Goal: Task Accomplishment & Management: Complete application form

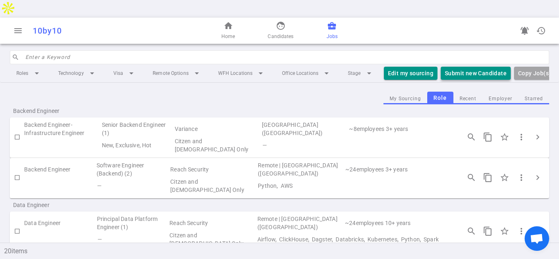
click at [451, 67] on button "Submit new Candidate" at bounding box center [476, 74] width 70 height 14
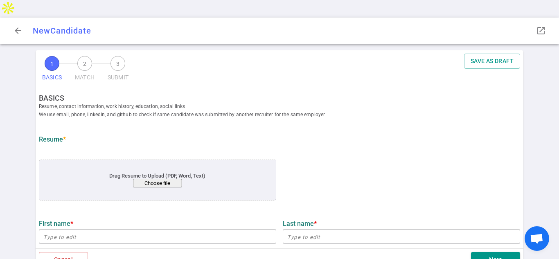
click at [158, 179] on button "Choose file" at bounding box center [157, 183] width 49 height 9
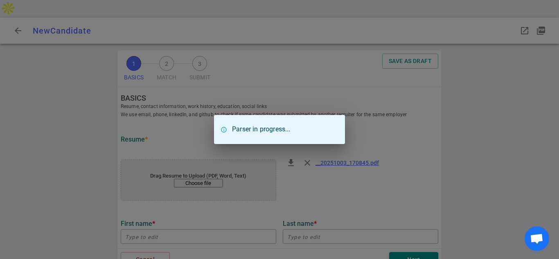
type input "[PERSON_NAME]"
type input "[EMAIL_ADDRESS][DOMAIN_NAME]"
type input "Sleeper"
type textarea "Senior Software Engineer"
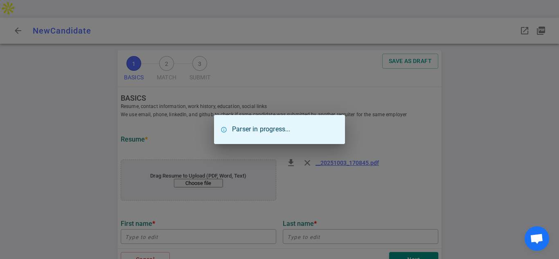
type input "16.8"
type input "Digipen Institute Of Technology"
type input "Computer Science"
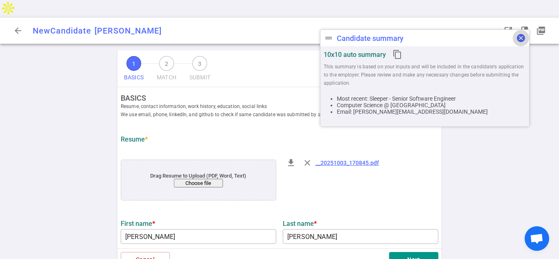
click at [519, 40] on span "cancel" at bounding box center [521, 38] width 10 height 10
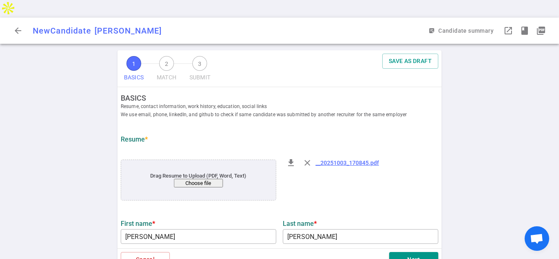
click at [490, 167] on div "1 BASICS 2 MATCH 3 SUBMIT SAVE AS DRAFT BASICS Resume, contact information, wor…" at bounding box center [279, 163] width 559 height 226
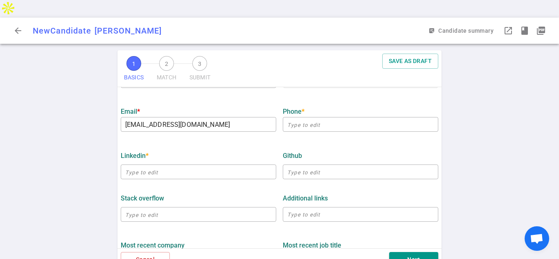
scroll to position [194, 0]
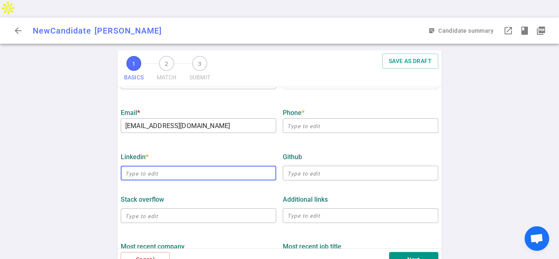
click at [141, 167] on input "text" at bounding box center [199, 173] width 156 height 13
paste input "[URL][DOMAIN_NAME][PERSON_NAME]"
click at [100, 167] on div "1 BASICS 2 MATCH 3 SUBMIT SAVE AS DRAFT BASICS Resume, contact information, wor…" at bounding box center [279, 163] width 559 height 226
type input "[URL][DOMAIN_NAME][PERSON_NAME]"
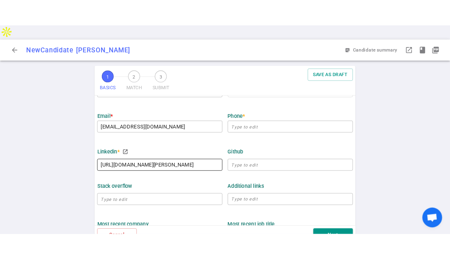
scroll to position [0, 0]
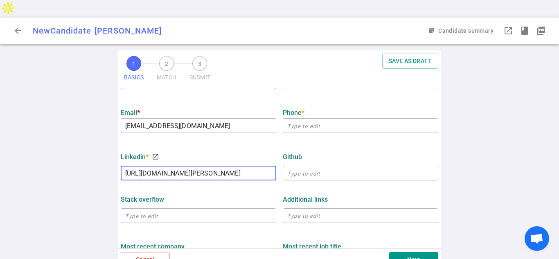
drag, startPoint x: 146, startPoint y: 154, endPoint x: 52, endPoint y: 151, distance: 94.2
click at [52, 151] on div "1 BASICS 2 MATCH 3 SUBMIT SAVE AS DRAFT BASICS Resume, contact information, wor…" at bounding box center [279, 163] width 559 height 226
click at [75, 170] on div "1 BASICS 2 MATCH 3 SUBMIT SAVE AS DRAFT BASICS Resume, contact information, wor…" at bounding box center [279, 163] width 559 height 226
click at [250, 196] on div "Stack Overflow" at bounding box center [199, 200] width 156 height 8
click at [503, 162] on div "1 BASICS 2 MATCH 3 SUBMIT SAVE AS DRAFT BASICS Resume, contact information, wor…" at bounding box center [279, 163] width 559 height 226
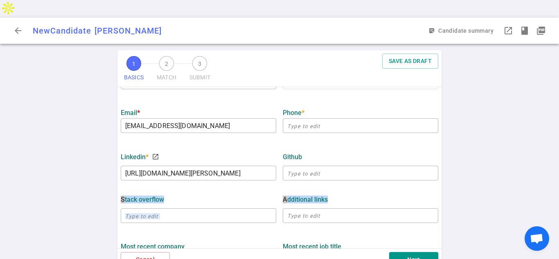
drag, startPoint x: 502, startPoint y: 162, endPoint x: 520, endPoint y: 167, distance: 18.4
click at [504, 177] on div "1 BASICS 2 MATCH 3 SUBMIT SAVE AS DRAFT BASICS Resume, contact information, wor…" at bounding box center [279, 163] width 559 height 226
drag, startPoint x: 559, startPoint y: 108, endPoint x: 559, endPoint y: 119, distance: 10.2
click at [559, 119] on div "1 BASICS 2 MATCH 3 SUBMIT SAVE AS DRAFT BASICS Resume, contact information, wor…" at bounding box center [279, 163] width 559 height 226
click at [499, 129] on div "1 BASICS 2 MATCH 3 SUBMIT SAVE AS DRAFT BASICS Resume, contact information, wor…" at bounding box center [279, 163] width 559 height 226
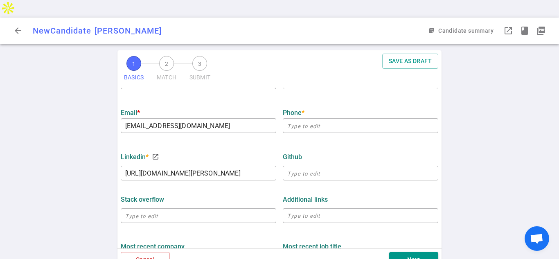
click at [492, 132] on div "1 BASICS 2 MATCH 3 SUBMIT SAVE AS DRAFT BASICS Resume, contact information, wor…" at bounding box center [279, 163] width 559 height 226
click at [473, 93] on div "1 BASICS 2 MATCH 3 SUBMIT SAVE AS DRAFT BASICS Resume, contact information, wor…" at bounding box center [279, 163] width 559 height 226
click at [476, 72] on div "1 BASICS 2 MATCH 3 SUBMIT SAVE AS DRAFT BASICS Resume, contact information, wor…" at bounding box center [279, 163] width 559 height 226
click at [272, 167] on input "[URL][DOMAIN_NAME][PERSON_NAME]" at bounding box center [199, 173] width 156 height 13
click at [87, 142] on div "1 BASICS 2 MATCH 3 SUBMIT SAVE AS DRAFT BASICS Resume, contact information, wor…" at bounding box center [279, 163] width 559 height 226
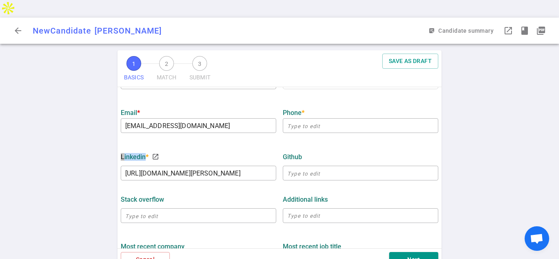
click at [87, 142] on div "1 BASICS 2 MATCH 3 SUBMIT SAVE AS DRAFT BASICS Resume, contact information, wor…" at bounding box center [279, 163] width 559 height 226
click at [507, 155] on div "1 BASICS 2 MATCH 3 SUBMIT SAVE AS DRAFT BASICS Resume, contact information, wor…" at bounding box center [279, 163] width 559 height 226
click at [422, 54] on button "SAVE AS DRAFT" at bounding box center [410, 61] width 56 height 15
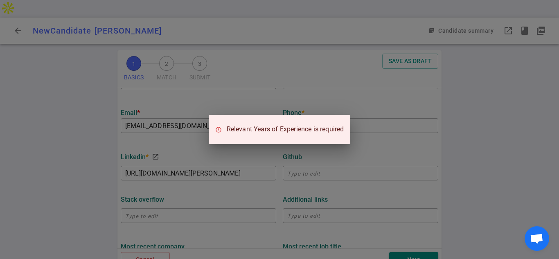
click at [383, 165] on div "Relevant Years of Experience is required" at bounding box center [279, 129] width 559 height 259
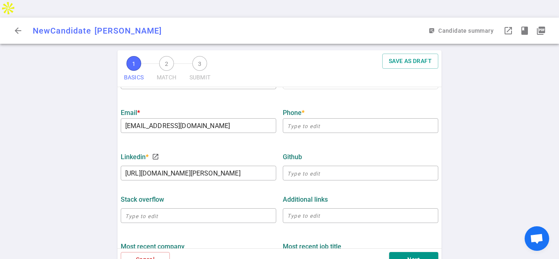
click at [486, 152] on div "1 BASICS 2 MATCH 3 SUBMIT SAVE AS DRAFT BASICS Resume, contact information, wor…" at bounding box center [279, 163] width 559 height 226
click at [485, 156] on div "1 BASICS 2 MATCH 3 SUBMIT SAVE AS DRAFT BASICS Resume, contact information, wor…" at bounding box center [279, 163] width 559 height 226
click at [559, 63] on div "1 BASICS 2 MATCH 3 SUBMIT SAVE AS DRAFT BASICS Resume, contact information, wor…" at bounding box center [279, 163] width 559 height 226
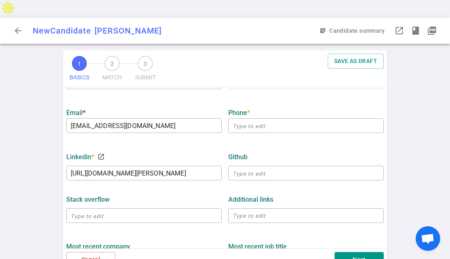
click at [415, 164] on div "1 BASICS 2 MATCH 3 SUBMIT SAVE AS DRAFT BASICS Resume, contact information, wor…" at bounding box center [225, 163] width 450 height 226
click at [377, 143] on div "LinkedIn * launch [URL][DOMAIN_NAME][PERSON_NAME] ​ GitHub ​" at bounding box center [225, 164] width 324 height 43
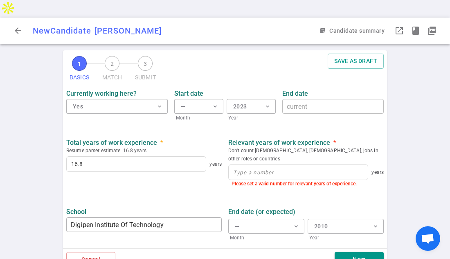
scroll to position [387, 0]
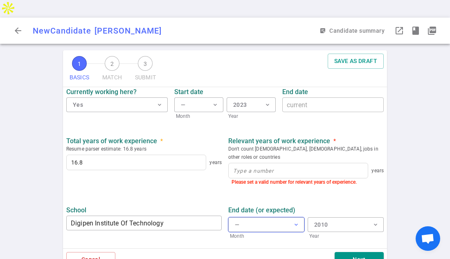
click at [295, 221] on span "expand_more" at bounding box center [296, 224] width 7 height 7
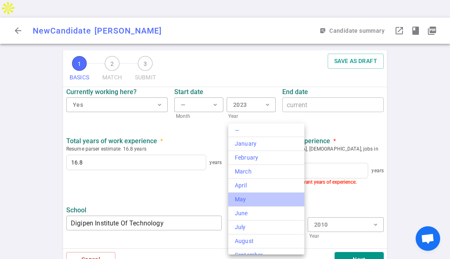
click at [281, 200] on div "May" at bounding box center [266, 199] width 63 height 9
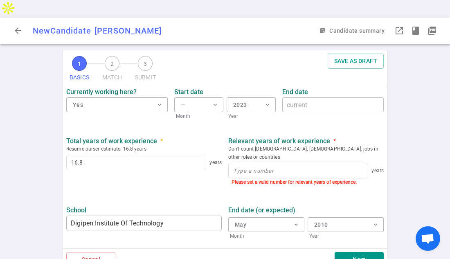
click at [193, 250] on div "Degree" at bounding box center [144, 254] width 156 height 8
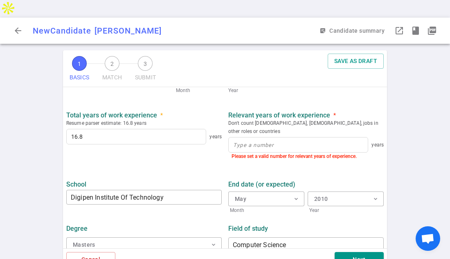
scroll to position [413, 0]
click at [248, 137] on input at bounding box center [298, 144] width 139 height 15
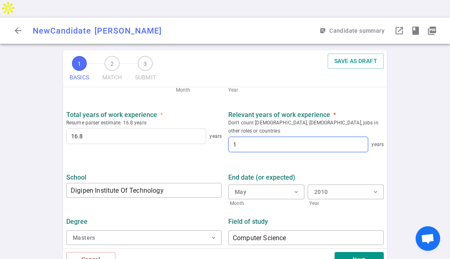
scroll to position [407, 0]
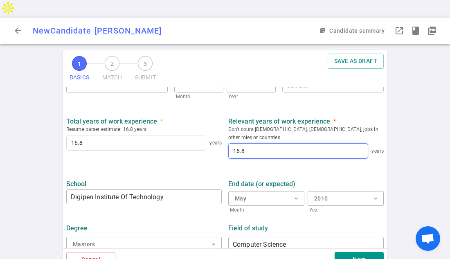
type input "16.8"
click at [383, 138] on div "Total years of work experience * Resume parser estimate: 16.8 years 16.8 years …" at bounding box center [225, 137] width 324 height 55
drag, startPoint x: 388, startPoint y: 210, endPoint x: 386, endPoint y: 230, distance: 20.1
click at [386, 230] on div "1 BASICS 2 MATCH 3 SUBMIT SAVE AS DRAFT BASICS Resume, contact information, wor…" at bounding box center [224, 163] width 327 height 226
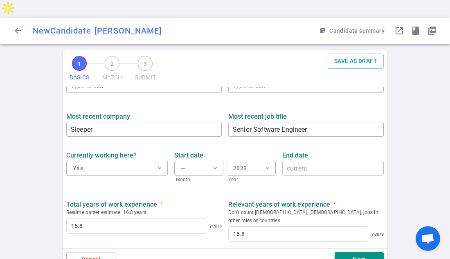
scroll to position [305, 0]
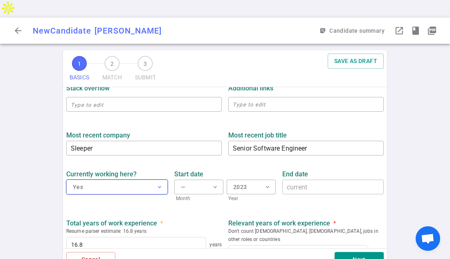
click at [162, 184] on span "expand_more" at bounding box center [159, 187] width 7 height 7
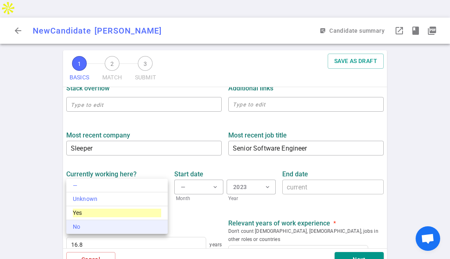
click at [79, 225] on div "No" at bounding box center [117, 227] width 88 height 9
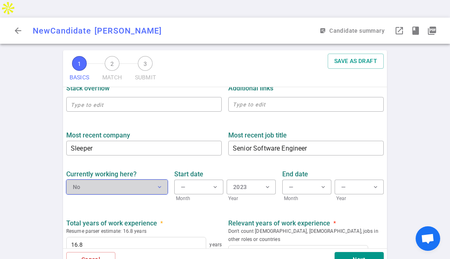
click at [158, 184] on span "expand_more" at bounding box center [159, 187] width 7 height 7
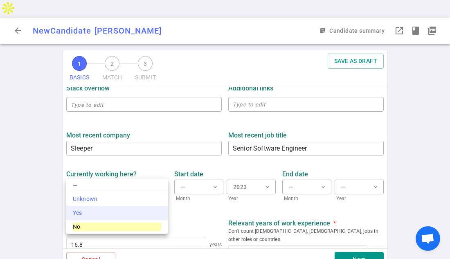
click at [85, 214] on div "Yes" at bounding box center [117, 213] width 88 height 9
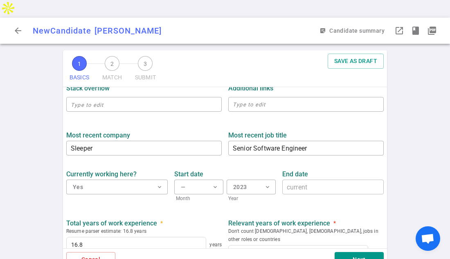
click at [379, 212] on div "Total years of work experience * Resume parser estimate: 16.8 years 16.8 years …" at bounding box center [225, 239] width 324 height 55
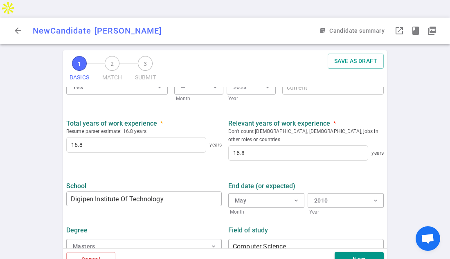
scroll to position [407, 0]
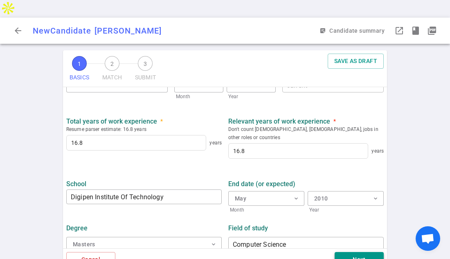
click at [363, 252] on button "Next" at bounding box center [359, 259] width 49 height 15
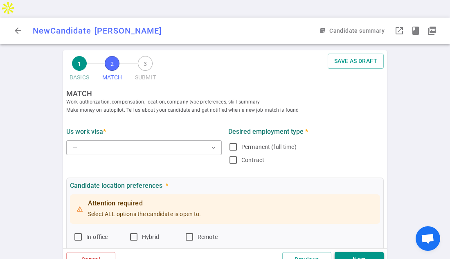
scroll to position [0, 0]
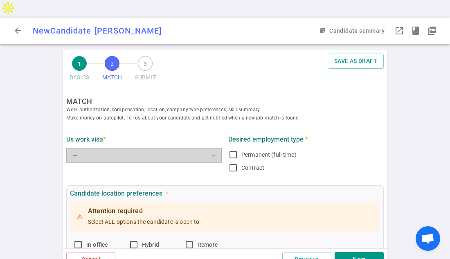
click at [136, 148] on button "— expand_more" at bounding box center [144, 155] width 156 height 15
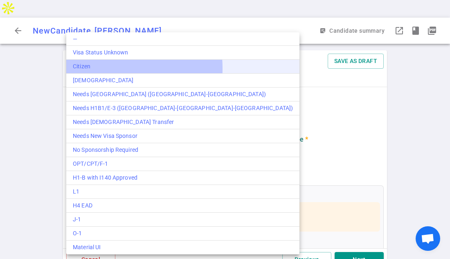
click at [86, 69] on div "Citizen" at bounding box center [183, 66] width 220 height 9
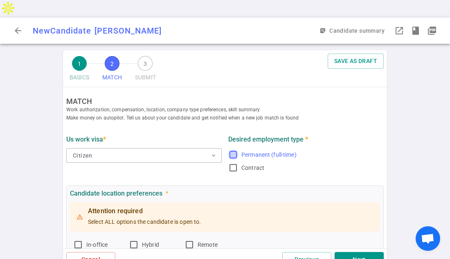
click at [232, 150] on input "Permanent (full-time)" at bounding box center [233, 155] width 10 height 10
checkbox input "true"
click at [285, 202] on div "Attention required Select ALL options the candidate is open to." at bounding box center [225, 216] width 310 height 29
click at [287, 202] on div "Attention required Select ALL options the candidate is open to." at bounding box center [225, 216] width 310 height 29
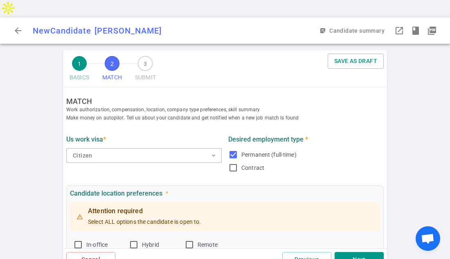
click at [287, 202] on div "Attention required Select ALL options the candidate is open to." at bounding box center [225, 216] width 310 height 29
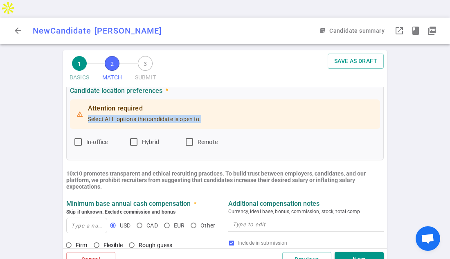
scroll to position [115, 0]
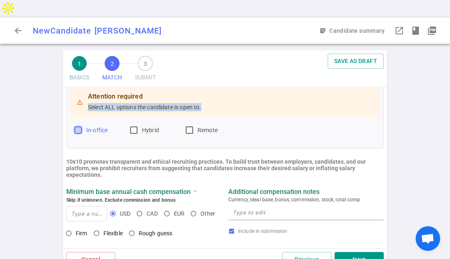
click at [75, 125] on input "In-office" at bounding box center [78, 130] width 10 height 10
checkbox input "true"
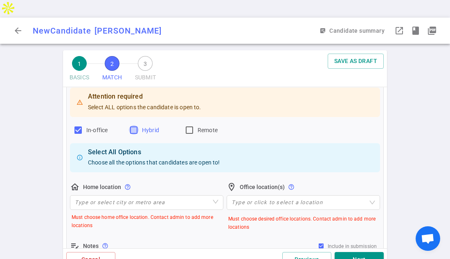
click at [134, 125] on input "Hybrid" at bounding box center [134, 130] width 10 height 10
checkbox input "true"
click at [192, 125] on input "Remote" at bounding box center [190, 130] width 10 height 10
checkbox input "true"
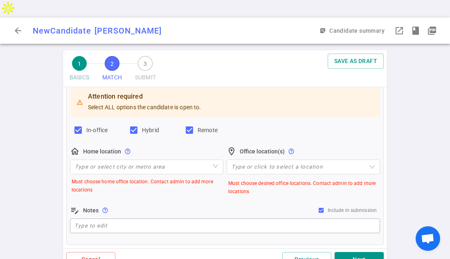
click at [401, 144] on div "1 BASICS 2 MATCH 3 SUBMIT SAVE AS DRAFT MATCH Work authorization, compensation,…" at bounding box center [225, 163] width 450 height 226
click at [127, 160] on input "search" at bounding box center [147, 167] width 144 height 14
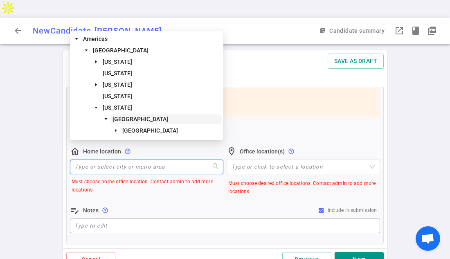
click at [168, 119] on span "[GEOGRAPHIC_DATA]" at bounding box center [141, 119] width 56 height 7
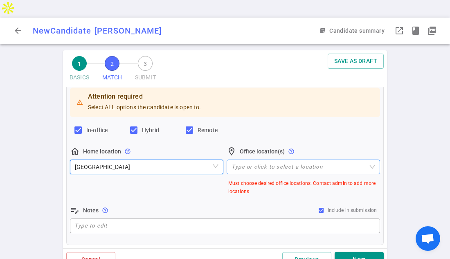
click at [258, 164] on div at bounding box center [299, 167] width 142 height 6
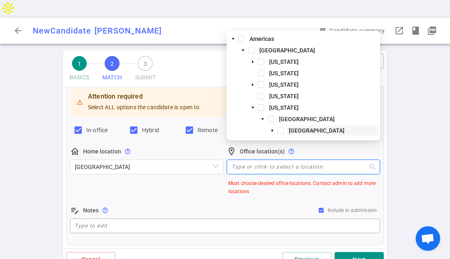
drag, startPoint x: 302, startPoint y: 119, endPoint x: 295, endPoint y: 127, distance: 10.7
click at [303, 119] on span "[GEOGRAPHIC_DATA]" at bounding box center [307, 119] width 56 height 7
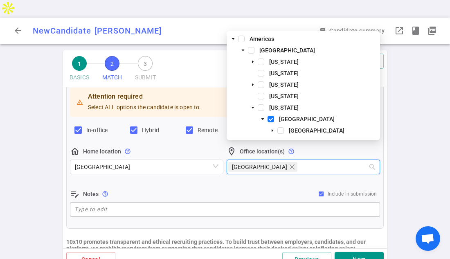
click at [38, 179] on div "1 BASICS 2 MATCH 3 SUBMIT SAVE AS DRAFT MATCH Work authorization, compensation,…" at bounding box center [225, 163] width 450 height 226
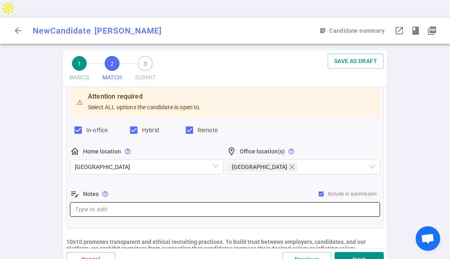
click at [185, 202] on div "x ​" at bounding box center [225, 209] width 310 height 15
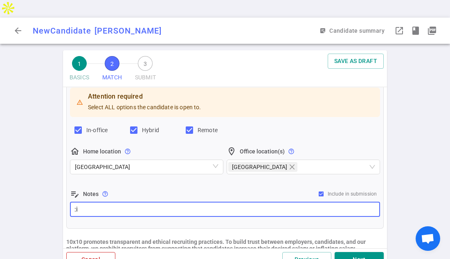
type textarea ":"
type textarea "Lives in [GEOGRAPHIC_DATA]"
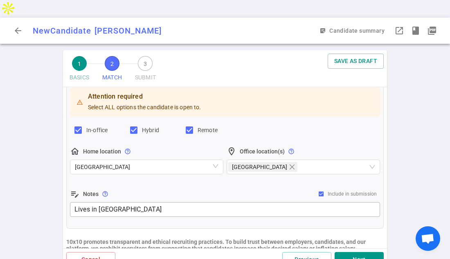
click at [386, 205] on ul "MATCH Work authorization, compensation, location, company type preferences, ski…" at bounding box center [225, 263] width 324 height 581
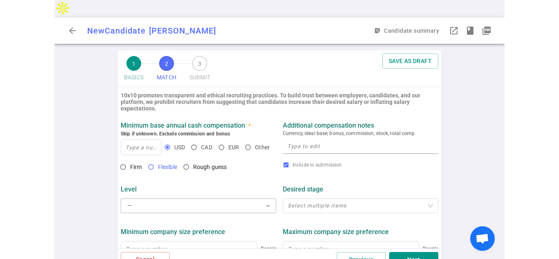
scroll to position [262, 0]
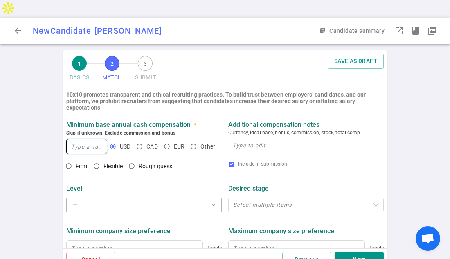
click at [87, 139] on input at bounding box center [87, 146] width 40 height 15
click at [97, 159] on input "Flexible" at bounding box center [97, 166] width 14 height 14
radio input "true"
click at [92, 139] on input at bounding box center [87, 146] width 40 height 15
type input "200,000"
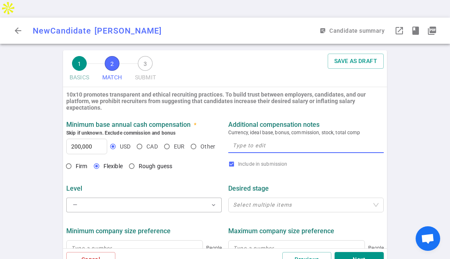
click at [260, 141] on textarea at bounding box center [306, 145] width 147 height 9
click at [268, 129] on span "Currency, ideal base, bonus, commission, stock, total comp" at bounding box center [306, 133] width 156 height 8
drag, startPoint x: 244, startPoint y: 129, endPoint x: 251, endPoint y: 131, distance: 6.9
click at [245, 141] on textarea "250000 total" at bounding box center [306, 145] width 147 height 9
type textarea "250,000 total"
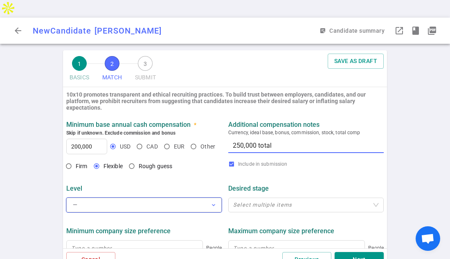
click at [146, 198] on button "— expand_more" at bounding box center [144, 205] width 156 height 15
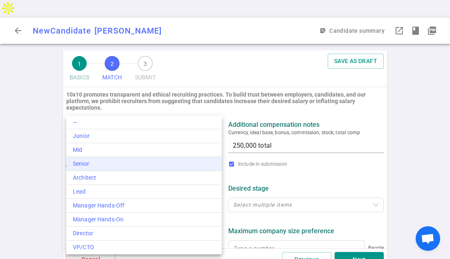
click at [90, 165] on div "Senior" at bounding box center [144, 164] width 142 height 9
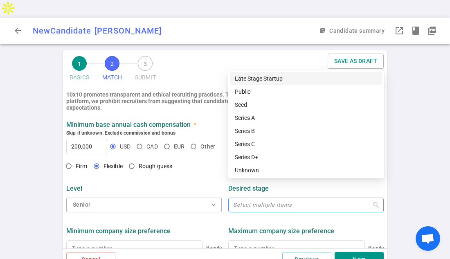
click at [277, 202] on div at bounding box center [302, 205] width 144 height 6
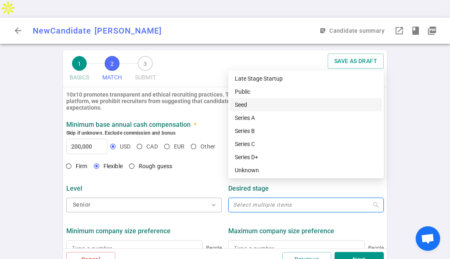
click at [255, 103] on div "Seed" at bounding box center [306, 104] width 142 height 9
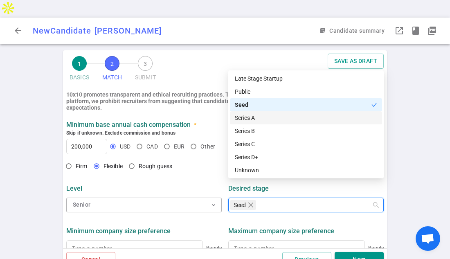
drag, startPoint x: 249, startPoint y: 117, endPoint x: 248, endPoint y: 131, distance: 13.9
click at [249, 118] on div "Series A" at bounding box center [306, 117] width 142 height 9
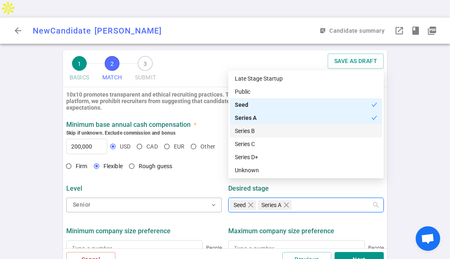
click at [249, 131] on div "Series B" at bounding box center [306, 130] width 142 height 9
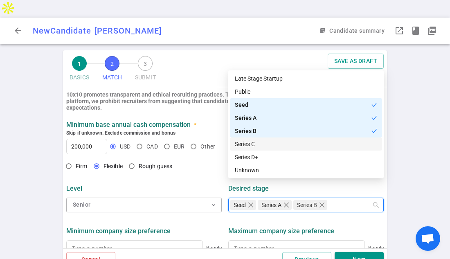
click at [243, 143] on div "Series C" at bounding box center [306, 144] width 142 height 9
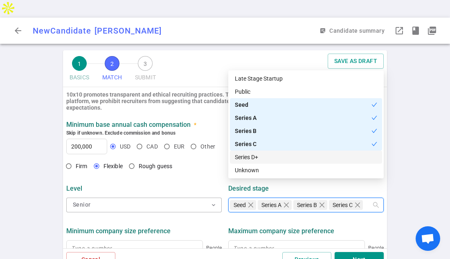
click at [249, 161] on div "Series D+" at bounding box center [306, 157] width 142 height 9
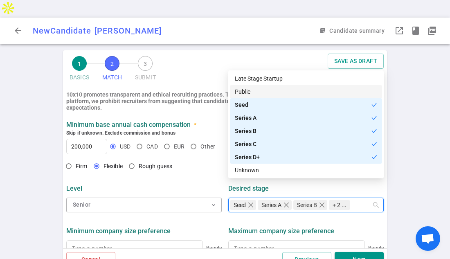
click at [256, 95] on div "Public" at bounding box center [306, 91] width 142 height 9
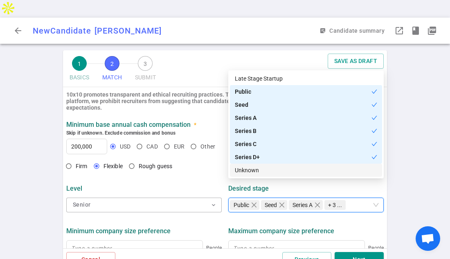
click at [8, 187] on div "1 BASICS 2 MATCH 3 SUBMIT SAVE AS DRAFT MATCH Work authorization, compensation,…" at bounding box center [225, 163] width 450 height 226
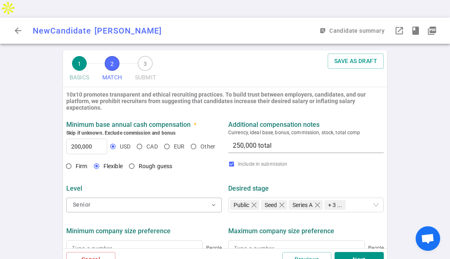
click at [435, 135] on div "1 BASICS 2 MATCH 3 SUBMIT SAVE AS DRAFT MATCH Work authorization, compensation,…" at bounding box center [225, 163] width 450 height 226
click at [436, 134] on div "1 BASICS 2 MATCH 3 SUBMIT SAVE AS DRAFT MATCH Work authorization, compensation,…" at bounding box center [225, 163] width 450 height 226
drag, startPoint x: 447, startPoint y: 52, endPoint x: 447, endPoint y: 59, distance: 6.2
click at [447, 59] on div "1 BASICS 2 MATCH 3 SUBMIT SAVE AS DRAFT MATCH Work authorization, compensation,…" at bounding box center [225, 163] width 450 height 226
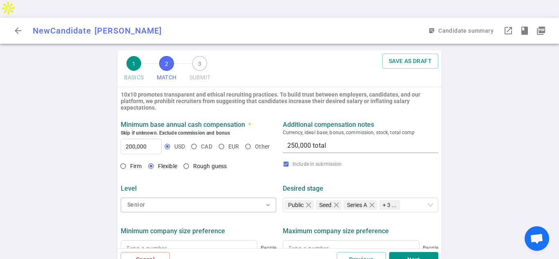
click at [483, 159] on div "1 BASICS 2 MATCH 3 SUBMIT SAVE AS DRAFT MATCH Work authorization, compensation,…" at bounding box center [279, 163] width 559 height 226
click at [429, 159] on div "Include in submission" at bounding box center [361, 167] width 162 height 16
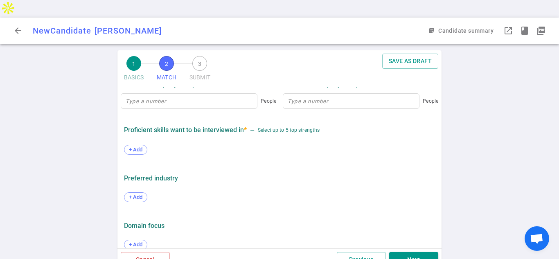
scroll to position [412, 0]
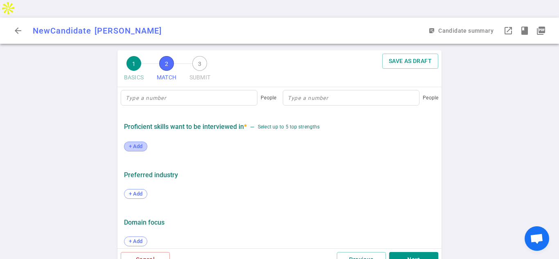
click at [137, 142] on div "+ Add" at bounding box center [135, 147] width 23 height 10
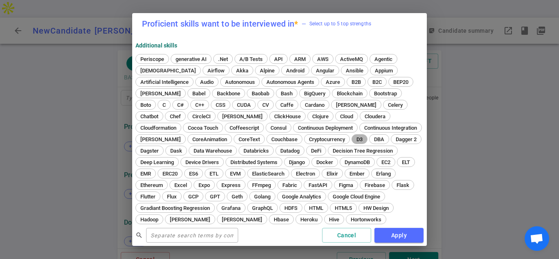
click at [354, 139] on span "D3" at bounding box center [360, 139] width 12 height 6
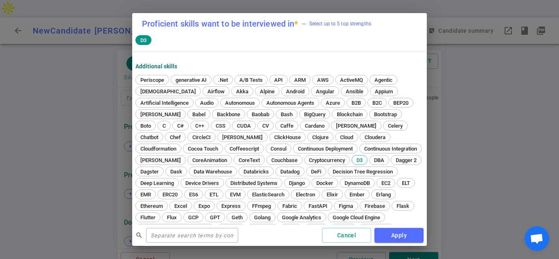
scroll to position [16, 0]
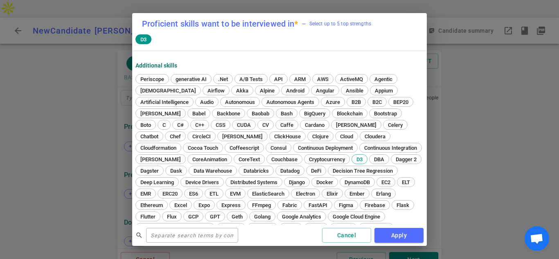
click at [202, 235] on input "text" at bounding box center [192, 235] width 92 height 13
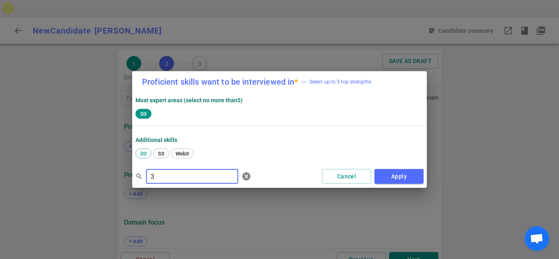
scroll to position [0, 0]
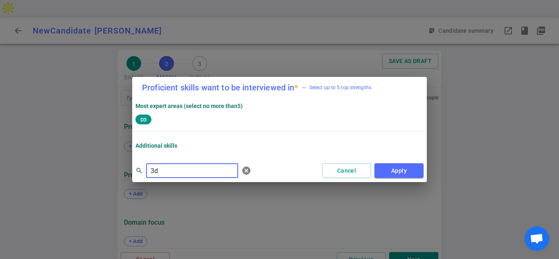
type input "3"
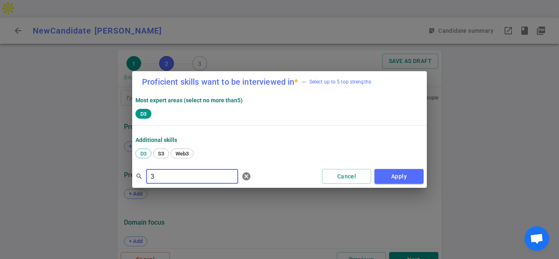
drag, startPoint x: 158, startPoint y: 177, endPoint x: 152, endPoint y: 177, distance: 5.7
click at [146, 176] on input "3" at bounding box center [192, 176] width 92 height 13
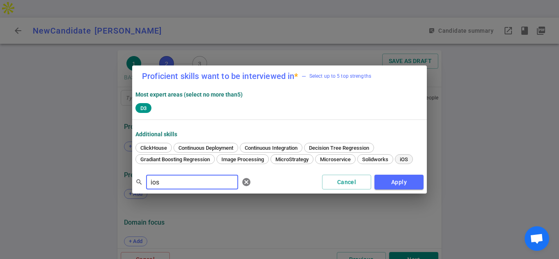
click at [408, 158] on span "iOS" at bounding box center [404, 159] width 14 height 6
drag, startPoint x: 156, startPoint y: 183, endPoint x: 118, endPoint y: 179, distance: 38.6
click at [113, 177] on div "Proficient skills want to be interviewed in * — Select up to 5 top strengths Mo…" at bounding box center [279, 129] width 559 height 259
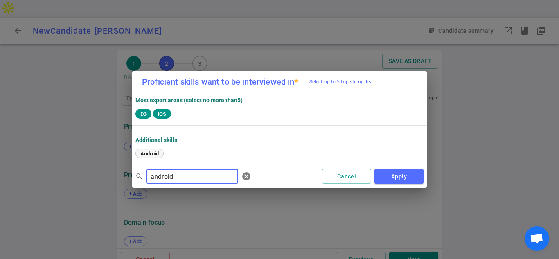
type input "android"
click at [149, 153] on span "Android" at bounding box center [150, 154] width 24 height 6
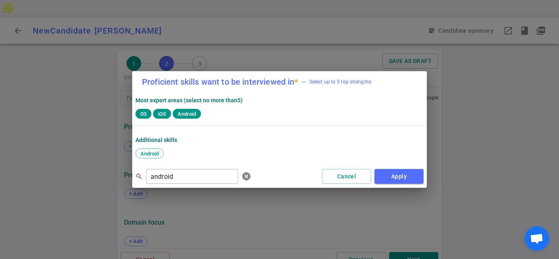
drag, startPoint x: 175, startPoint y: 178, endPoint x: 101, endPoint y: 175, distance: 74.2
click at [101, 175] on div "Proficient skills want to be interviewed in * — Select up to 5 top strengths Mo…" at bounding box center [279, 129] width 559 height 259
click at [148, 153] on span "Unity" at bounding box center [147, 154] width 18 height 6
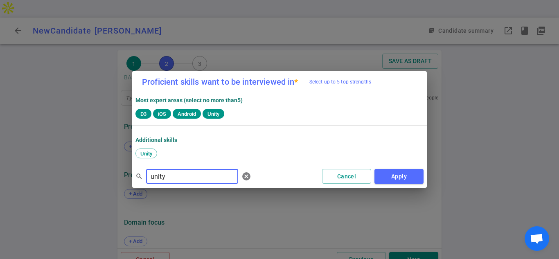
drag, startPoint x: 169, startPoint y: 178, endPoint x: 131, endPoint y: 174, distance: 38.3
click at [131, 174] on div "Proficient skills want to be interviewed in * — Select up to 5 top strengths Mo…" at bounding box center [279, 129] width 559 height 259
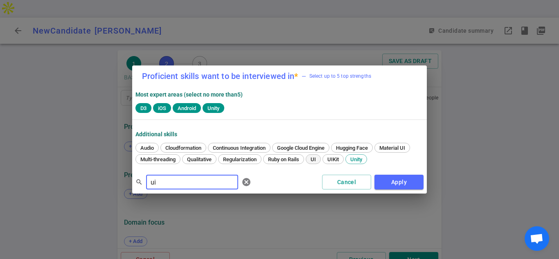
type input "ui"
click at [314, 159] on span "UI" at bounding box center [313, 159] width 11 height 6
click at [397, 181] on button "Apply" at bounding box center [398, 182] width 49 height 15
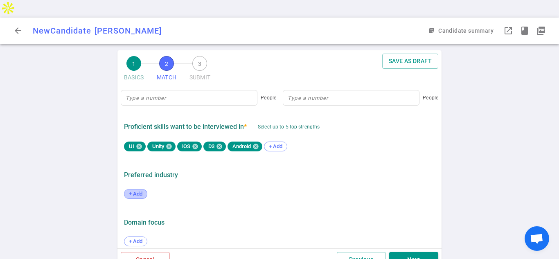
click at [135, 191] on span "+ Add" at bounding box center [135, 194] width 19 height 6
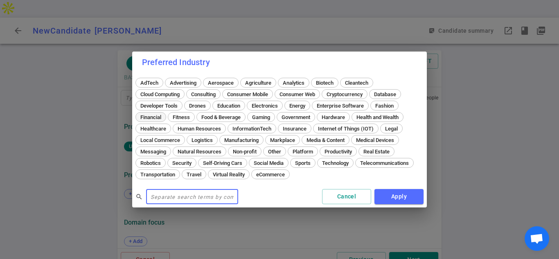
click at [152, 131] on span "Healthcare" at bounding box center [154, 129] width 32 height 6
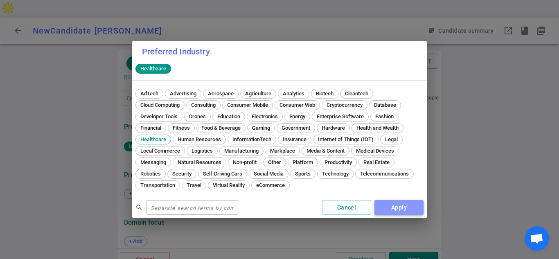
click at [401, 208] on button "Apply" at bounding box center [398, 207] width 49 height 15
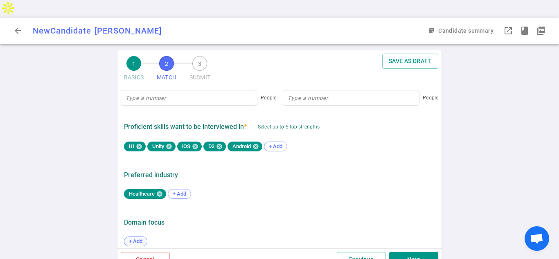
click at [134, 238] on span "+ Add" at bounding box center [135, 241] width 19 height 6
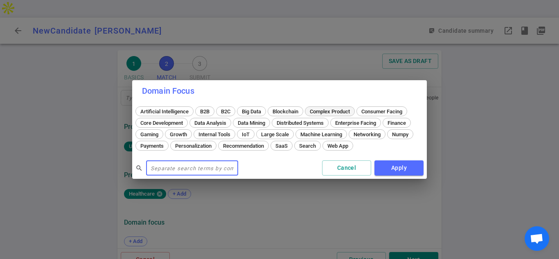
click at [336, 111] on span "Complex Product" at bounding box center [330, 111] width 46 height 6
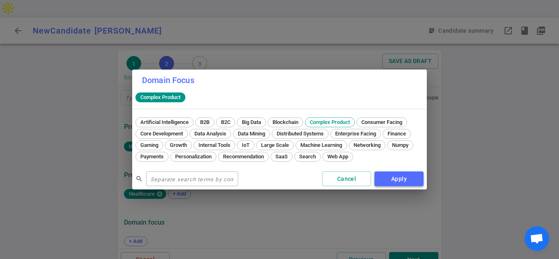
click at [404, 177] on button "Apply" at bounding box center [398, 178] width 49 height 15
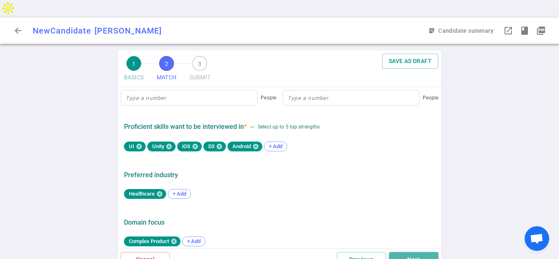
click at [413, 252] on button "Next" at bounding box center [413, 259] width 49 height 15
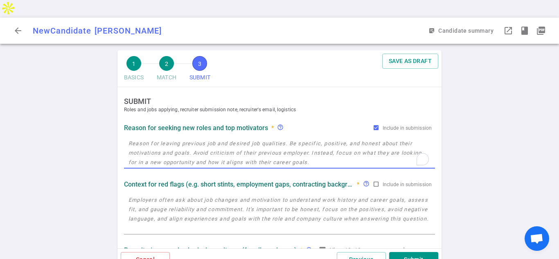
click at [150, 139] on textarea "To enrich screen reader interactions, please activate Accessibility in Grammarl…" at bounding box center [280, 153] width 302 height 28
paste textarea "[PERSON_NAME] led the development of the company’s third-party “Minis” platform…"
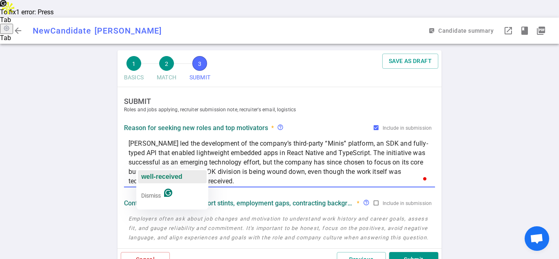
click at [164, 176] on span "well-received" at bounding box center [161, 176] width 41 height 7
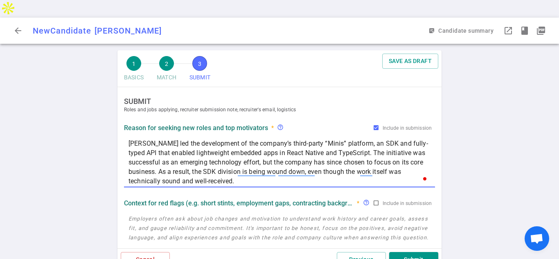
paste textarea "At this stage in his career, [PERSON_NAME] is seeking opportunities in health, …"
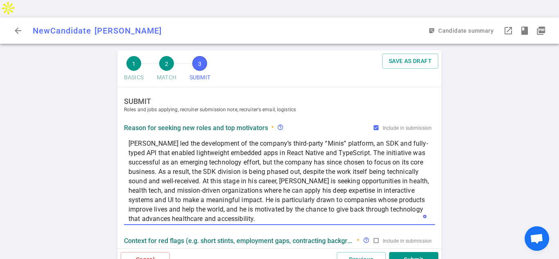
type textarea "[PERSON_NAME] led the development of the company’s third-party “Minis” platform…"
click at [507, 137] on div "1 BASICS 2 MATCH 3 SUBMIT SAVE AS DRAFT SUBMIT Roles and jobs applying, recruit…" at bounding box center [279, 163] width 559 height 226
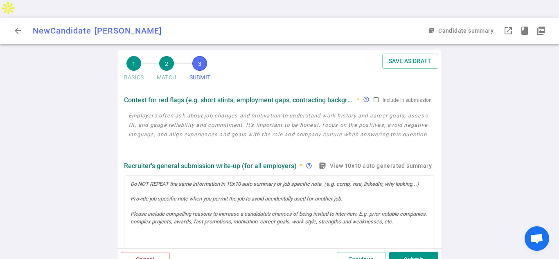
scroll to position [146, 0]
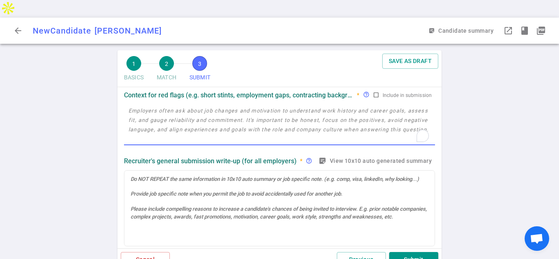
click at [230, 106] on textarea "To enrich screen reader interactions, please activate Accessibility in Grammarl…" at bounding box center [280, 125] width 302 height 38
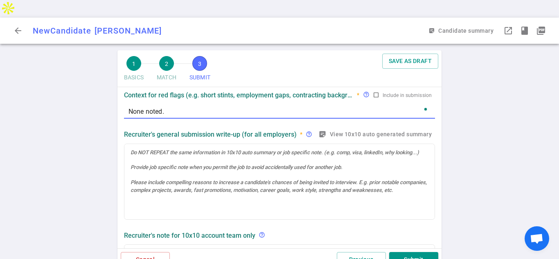
type textarea "None noted."
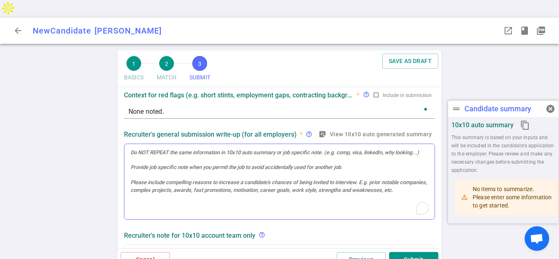
click at [188, 146] on div "To enrich screen reader interactions, please activate Accessibility in Grammarl…" at bounding box center [279, 182] width 310 height 76
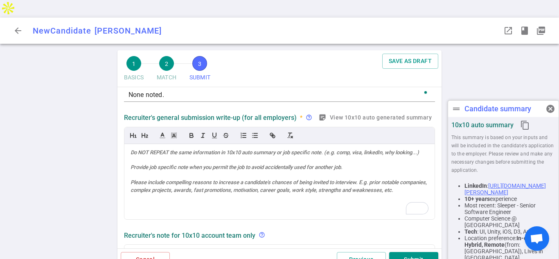
scroll to position [162, 0]
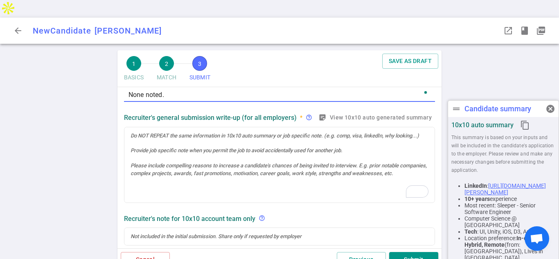
click at [208, 90] on textarea "None noted." at bounding box center [280, 94] width 302 height 9
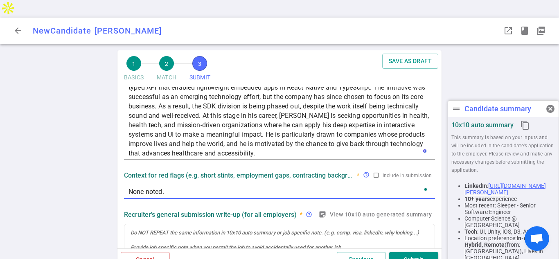
scroll to position [0, 0]
drag, startPoint x: 171, startPoint y: 79, endPoint x: 126, endPoint y: 169, distance: 101.2
click at [126, 184] on div "None noted. x" at bounding box center [279, 191] width 311 height 15
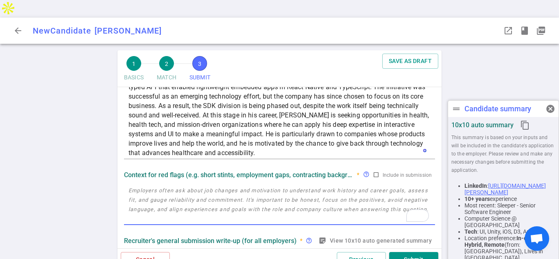
paste textarea "Earlier in his career, [PERSON_NAME] had several one-year roles in the gaming i…"
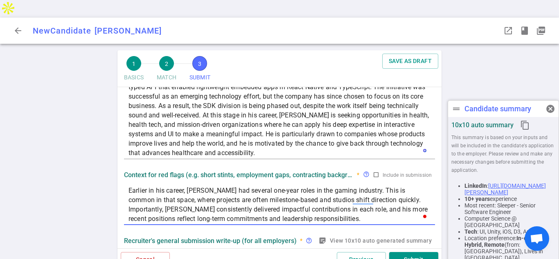
type textarea "Earlier in his career, [PERSON_NAME] had several one-year roles in the gaming i…"
click at [513, 83] on div "1 BASICS 2 MATCH 3 SUBMIT SAVE AS DRAFT SUBMIT Roles and jobs applying, recruit…" at bounding box center [279, 163] width 559 height 226
click at [443, 197] on div "1 BASICS 2 MATCH 3 SUBMIT SAVE AS DRAFT SUBMIT Roles and jobs applying, recruit…" at bounding box center [279, 163] width 327 height 226
click at [552, 109] on span "cancel" at bounding box center [551, 109] width 10 height 10
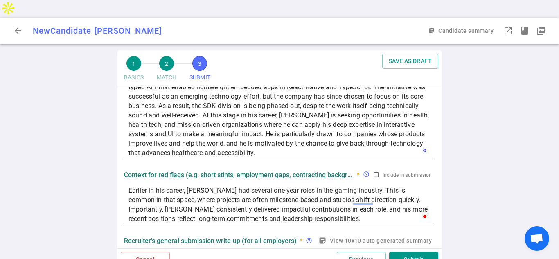
click at [477, 153] on div "1 BASICS 2 MATCH 3 SUBMIT SAVE AS DRAFT SUBMIT Roles and jobs applying, recruit…" at bounding box center [279, 163] width 559 height 226
click at [437, 178] on div "Context for red flags (e.g. short stints, employment gaps, contracting backgrou…" at bounding box center [280, 196] width 318 height 59
click at [437, 178] on div "SUBMIT Roles and jobs applying, recruiter submission note, recruiter's email, l…" at bounding box center [279, 167] width 324 height 161
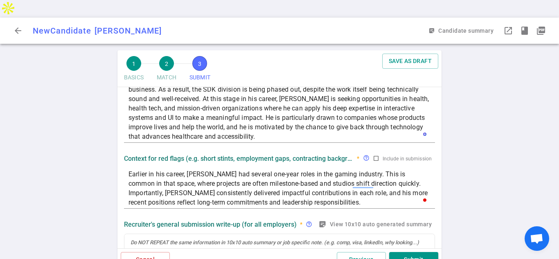
scroll to position [102, 0]
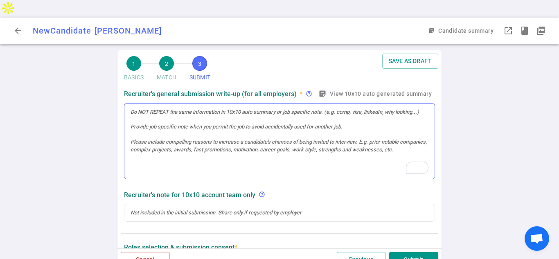
click at [150, 104] on div "To enrich screen reader interactions, please activate Accessibility in Grammarl…" at bounding box center [279, 142] width 310 height 76
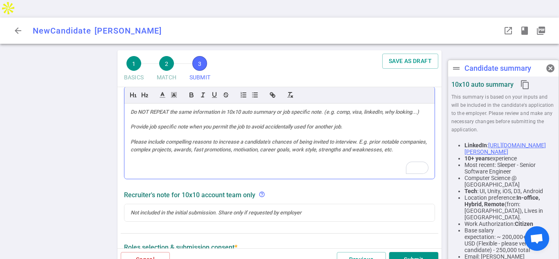
click at [155, 104] on div "To enrich screen reader interactions, please activate Accessibility in Grammarl…" at bounding box center [279, 142] width 310 height 76
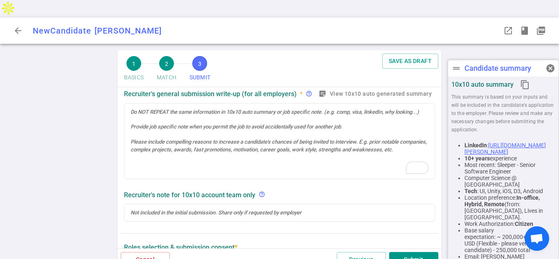
click at [85, 117] on div "1 BASICS 2 MATCH 3 SUBMIT SAVE AS DRAFT SUBMIT Roles and jobs applying, recruit…" at bounding box center [279, 163] width 559 height 226
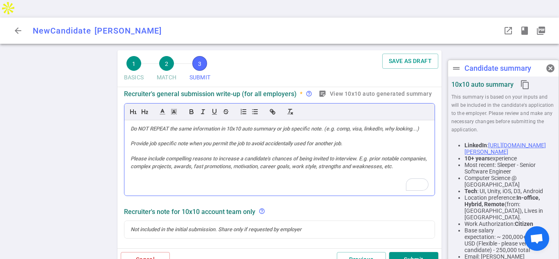
scroll to position [230, 0]
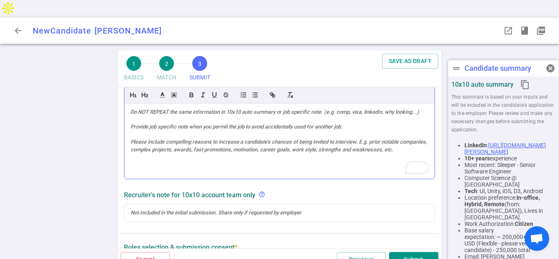
click at [161, 116] on div "To enrich screen reader interactions, please activate Accessibility in Grammarl…" at bounding box center [279, 142] width 310 height 76
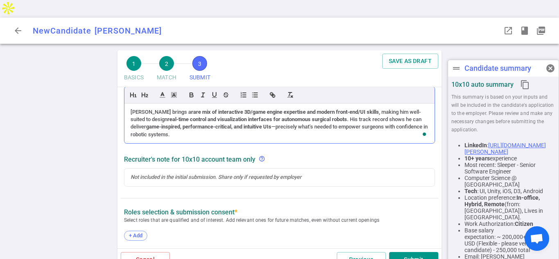
click at [170, 115] on div "[PERSON_NAME] brings a rare mix of interactive 3D/game engine expertise and mod…" at bounding box center [280, 123] width 298 height 30
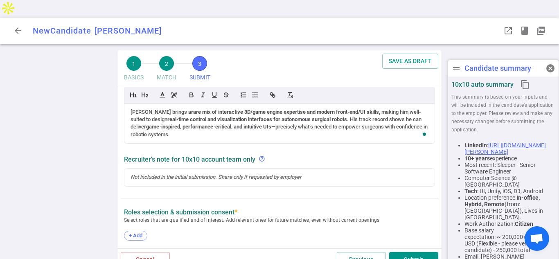
scroll to position [213, 0]
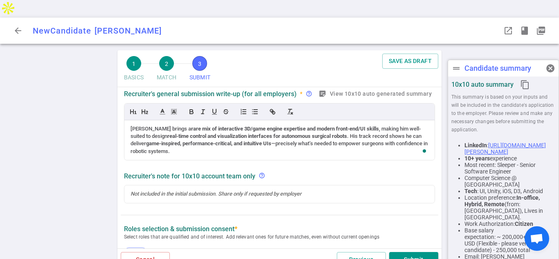
click at [90, 122] on div "1 BASICS 2 MATCH 3 SUBMIT SAVE AS DRAFT SUBMIT Roles and jobs applying, recruit…" at bounding box center [279, 163] width 559 height 226
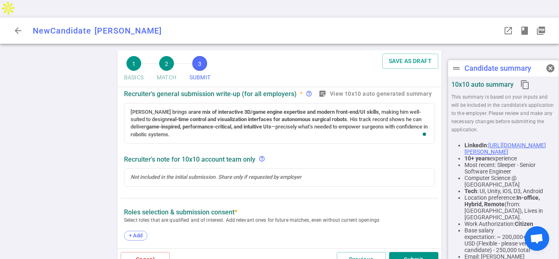
click at [451, 156] on div "10x10 auto summary content_copy This summary is based on your inputs and will b…" at bounding box center [503, 264] width 110 height 375
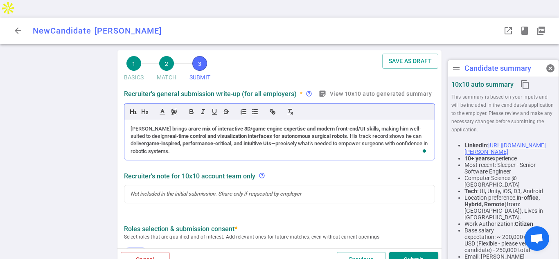
scroll to position [230, 0]
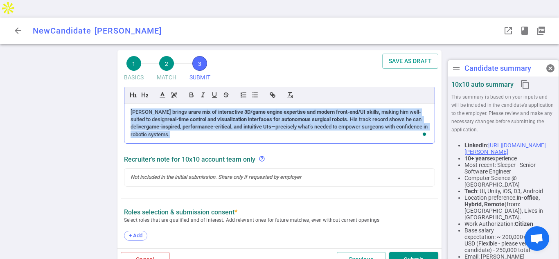
drag, startPoint x: 172, startPoint y: 119, endPoint x: 176, endPoint y: 95, distance: 23.7
click at [132, 108] on div "[PERSON_NAME] brings a rare mix of interactive 3D/game engine expertise and mod…" at bounding box center [280, 123] width 298 height 30
click at [189, 91] on icon "button" at bounding box center [191, 94] width 7 height 7
click at [192, 95] on icon "button" at bounding box center [191, 96] width 3 height 2
click at [193, 95] on icon "button" at bounding box center [191, 96] width 3 height 2
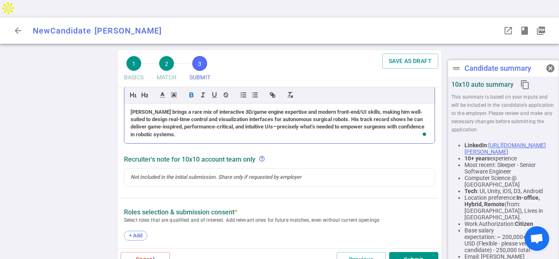
click at [192, 91] on icon "button" at bounding box center [191, 94] width 7 height 7
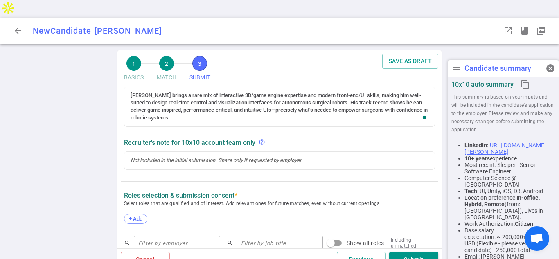
click at [74, 141] on div "1 BASICS 2 MATCH 3 SUBMIT SAVE AS DRAFT SUBMIT Roles and jobs applying, recruit…" at bounding box center [279, 163] width 559 height 226
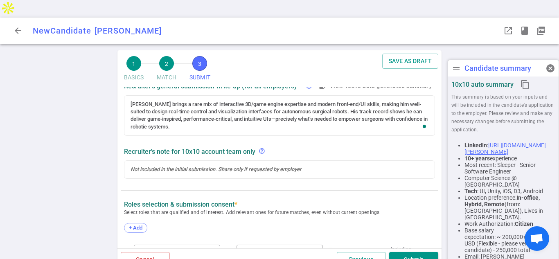
scroll to position [224, 0]
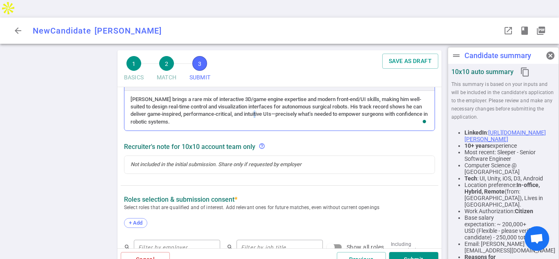
click at [257, 96] on div "[PERSON_NAME] brings a rare mix of interactive 3D/game engine expertise and mod…" at bounding box center [280, 111] width 298 height 30
click at [445, 178] on div "1 BASICS 2 MATCH 3 SUBMIT SAVE AS DRAFT SUBMIT Roles and jobs applying, recruit…" at bounding box center [279, 163] width 559 height 226
click at [137, 220] on span "+ Add" at bounding box center [135, 223] width 19 height 6
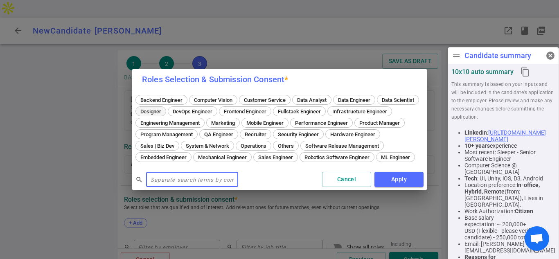
click at [164, 108] on span "Designer" at bounding box center [151, 111] width 27 height 6
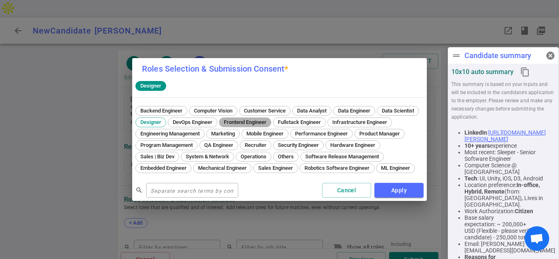
click at [269, 119] on span "Frontend Engineer" at bounding box center [245, 122] width 48 height 6
click at [398, 192] on button "Apply" at bounding box center [398, 190] width 49 height 15
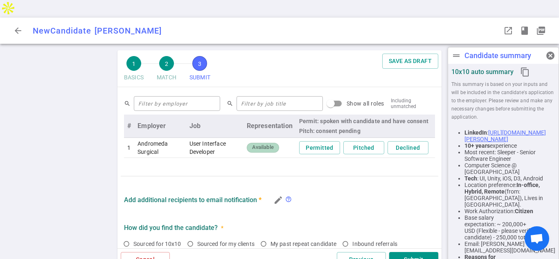
scroll to position [0, 0]
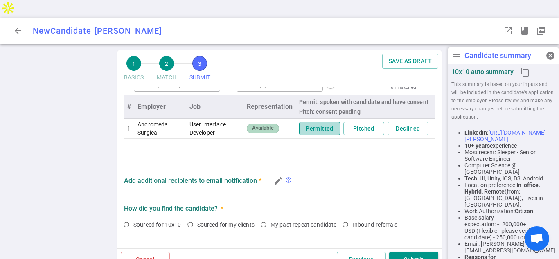
click at [323, 122] on button "Permitted" at bounding box center [319, 129] width 41 height 14
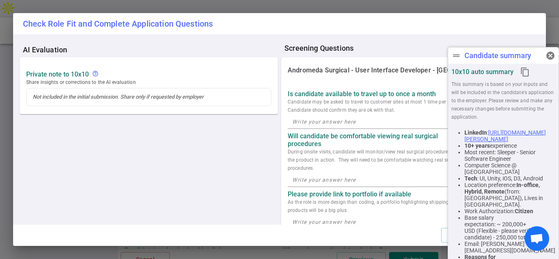
click at [367, 110] on div "Check Role Fit and Complete Application Questions AI Evaluation Private Note to…" at bounding box center [279, 129] width 533 height 233
click at [343, 121] on textarea at bounding box center [410, 121] width 236 height 9
type textarea "Yes"
click at [334, 156] on p "During onsite visits, candidate will monitor/view real surgical procedures to s…" at bounding box center [378, 160] width 180 height 25
click at [328, 178] on textarea at bounding box center [410, 179] width 236 height 9
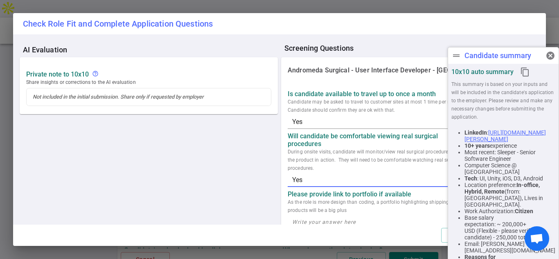
type textarea "Yes"
click at [350, 205] on p "As the role is more design than coding, a portfolio highlighting shipping produ…" at bounding box center [378, 206] width 180 height 16
click at [331, 206] on p "As the role is more design than coding, a portfolio highlighting shipping produ…" at bounding box center [378, 206] width 180 height 16
click at [549, 53] on span "cancel" at bounding box center [551, 56] width 10 height 10
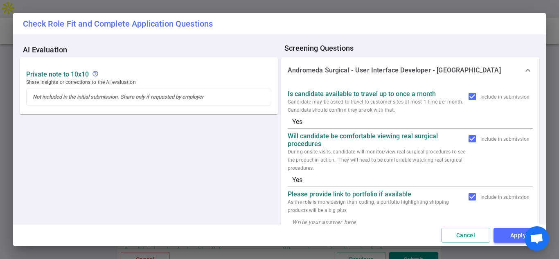
click at [504, 241] on button "Apply" at bounding box center [518, 235] width 49 height 15
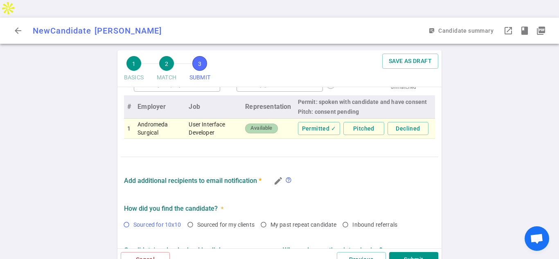
click at [126, 218] on input "Sourced for 10x10" at bounding box center [126, 225] width 14 height 14
radio input "true"
click at [431, 205] on div "How did you find the candidate? *" at bounding box center [279, 209] width 311 height 8
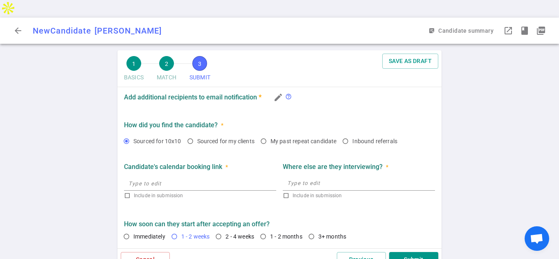
click at [175, 230] on input "1 - 2 weeks" at bounding box center [174, 237] width 14 height 14
radio input "true"
click at [417, 252] on button "Submit" at bounding box center [413, 259] width 49 height 15
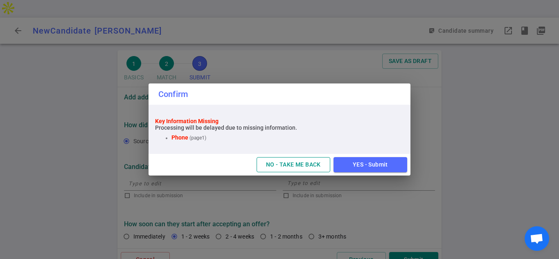
click at [300, 169] on button "NO - TAKE ME BACK" at bounding box center [294, 164] width 74 height 15
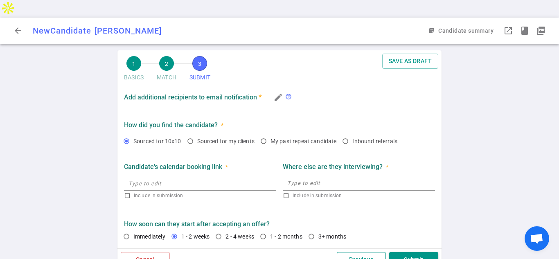
click at [349, 252] on button "Previous" at bounding box center [361, 259] width 49 height 15
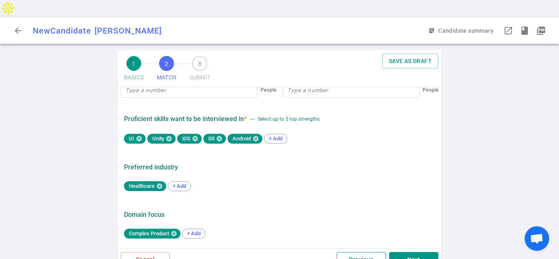
click at [365, 252] on button "Previous" at bounding box center [361, 259] width 49 height 15
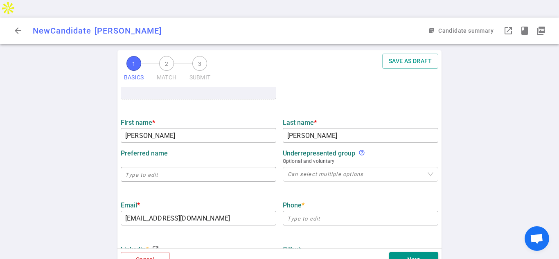
scroll to position [107, 0]
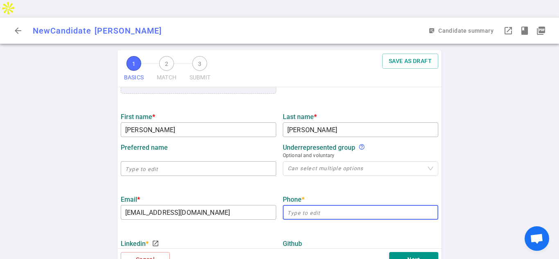
click at [313, 206] on input "text" at bounding box center [361, 212] width 156 height 13
paste input "510-304-6889"
type input "510-304-6889"
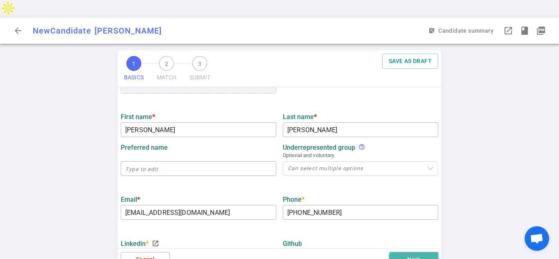
click at [428, 252] on button "Next" at bounding box center [413, 259] width 49 height 15
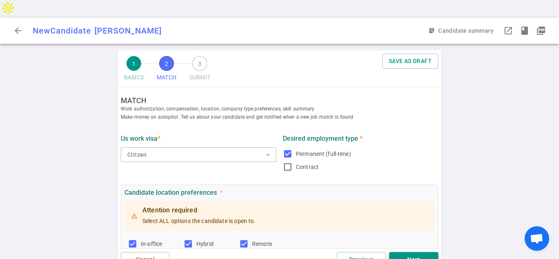
scroll to position [0, 0]
click at [419, 252] on button "Next" at bounding box center [413, 259] width 49 height 15
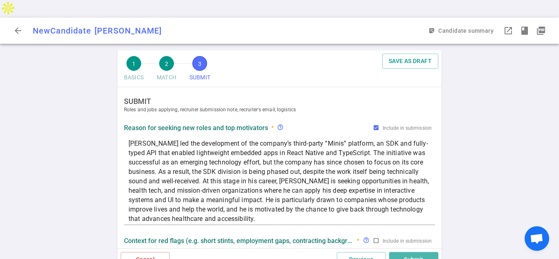
click at [417, 252] on button "Submit" at bounding box center [413, 259] width 49 height 15
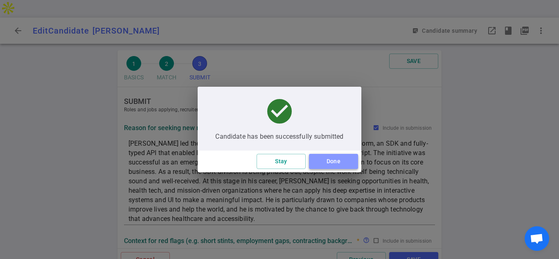
click at [334, 156] on button "Done" at bounding box center [333, 161] width 49 height 15
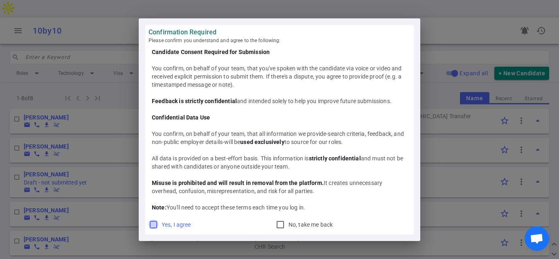
click at [153, 225] on input "Yes, I agree" at bounding box center [154, 225] width 10 height 10
checkbox input "true"
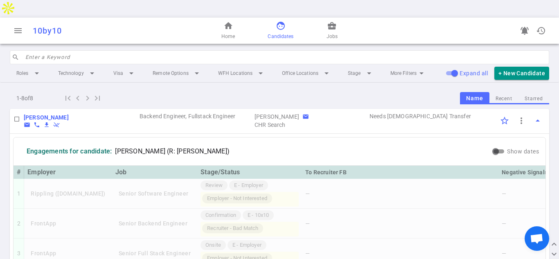
click at [408, 141] on div "Engagements for candidate: Shruti Goel (R: Colleen Hanlin)" at bounding box center [254, 151] width 474 height 21
click at [275, 32] on span "Candidates" at bounding box center [281, 36] width 26 height 8
click at [279, 21] on span "face" at bounding box center [281, 26] width 10 height 10
click at [277, 21] on span "face" at bounding box center [281, 26] width 10 height 10
click at [282, 21] on span "face" at bounding box center [281, 26] width 10 height 10
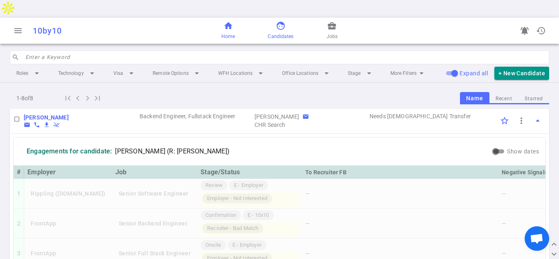
click at [224, 21] on span "home" at bounding box center [228, 26] width 10 height 10
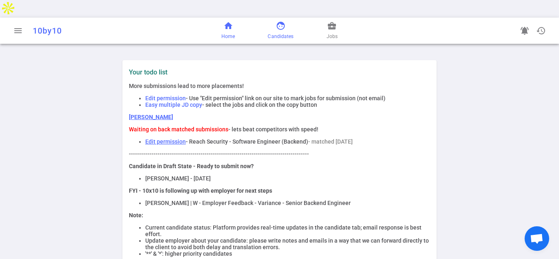
click at [286, 21] on link "face Candidates" at bounding box center [281, 31] width 26 height 20
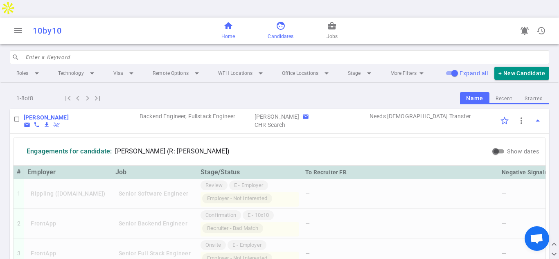
click at [226, 21] on link "home Home" at bounding box center [228, 31] width 14 height 20
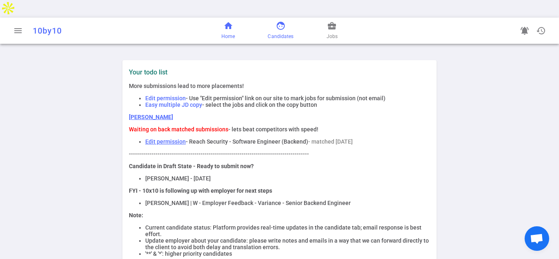
click at [278, 21] on span "face" at bounding box center [281, 26] width 10 height 10
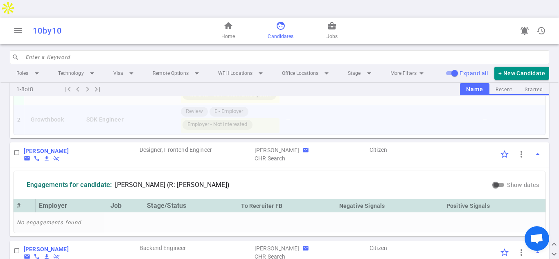
scroll to position [586, 0]
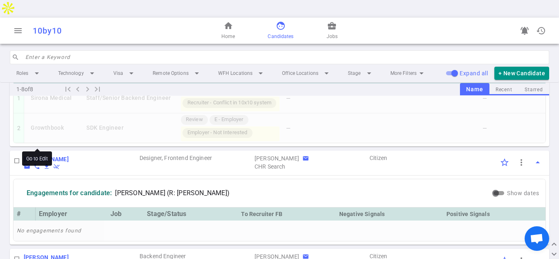
click at [38, 156] on b "[PERSON_NAME]" at bounding box center [46, 159] width 45 height 7
click at [40, 254] on b "Iman Malik" at bounding box center [46, 257] width 45 height 7
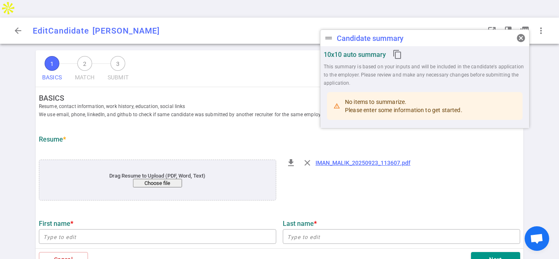
type input "Iman"
type input "Malik"
type input "iman8252000@gmail.com"
type input "571-428-6031"
type input "https://www.linkedin.com/in/iman-malik1"
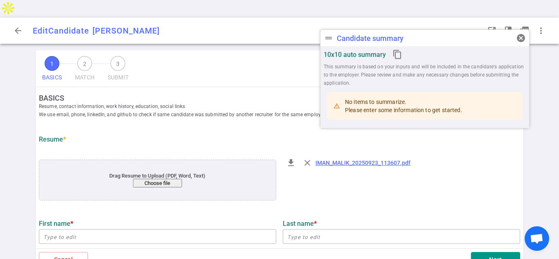
type input "https://github.com/imanvt"
type input "MongoDB"
type textarea "Software Engineer"
type input "5.1"
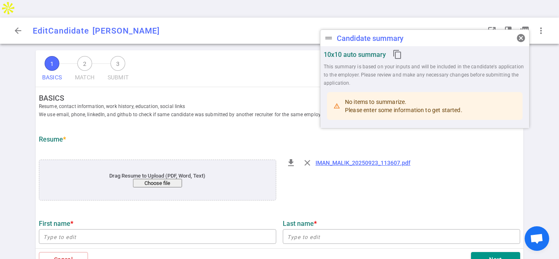
type input "Virginia Technology"
type input "Computer Science"
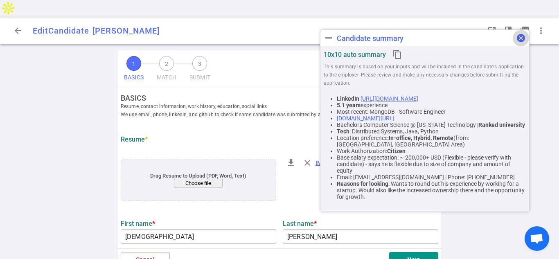
click at [517, 39] on span "cancel" at bounding box center [521, 38] width 10 height 10
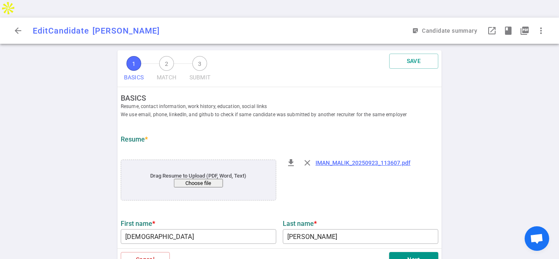
click at [463, 90] on div "1 BASICS 2 MATCH 3 SUBMIT SAVE BASICS Resume, contact information, work history…" at bounding box center [279, 163] width 559 height 226
click at [328, 160] on link "IMAN_MALIK_20250923_113607.pdf" at bounding box center [363, 163] width 95 height 7
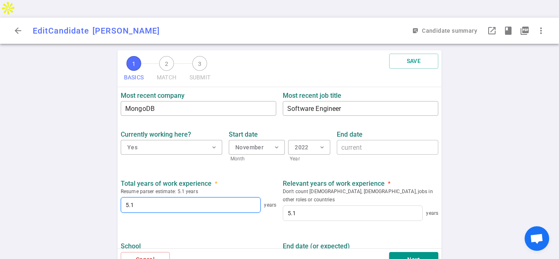
click at [147, 198] on input "5.1" at bounding box center [190, 205] width 139 height 15
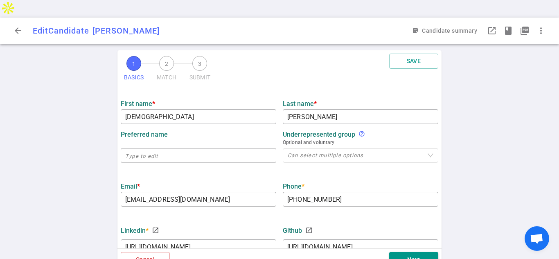
scroll to position [114, 0]
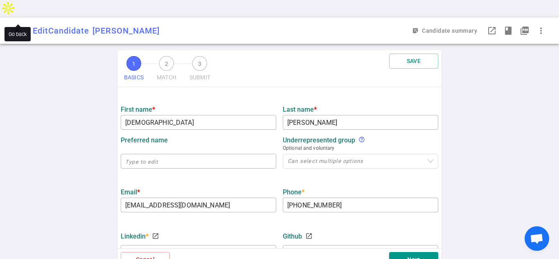
click at [18, 26] on span "arrow_back" at bounding box center [18, 31] width 10 height 10
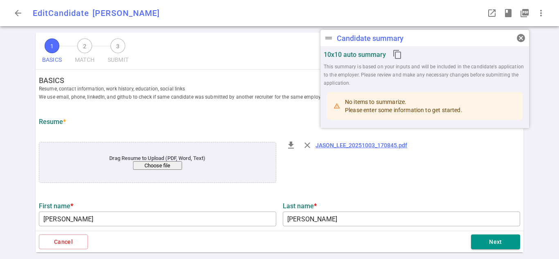
type input "[PERSON_NAME]"
type input "[EMAIL_ADDRESS][DOMAIN_NAME]"
type input "510-304-6889"
type input "[URL][DOMAIN_NAME][PERSON_NAME]"
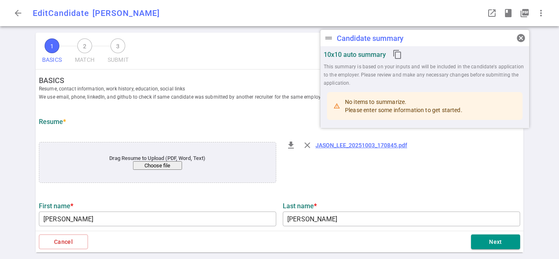
type input "Sleeper"
type input "16.8"
type input "Digipen Institute Of Technology"
type input "Computer Science"
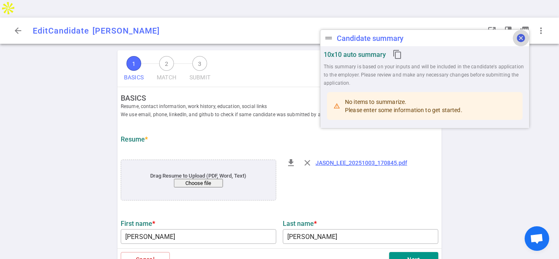
click at [523, 38] on span "cancel" at bounding box center [521, 38] width 10 height 10
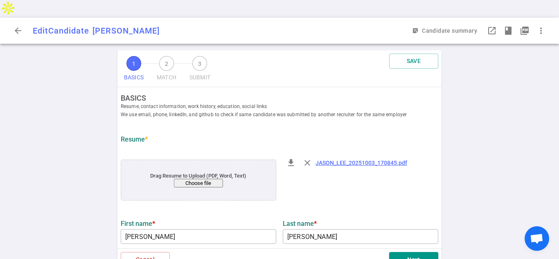
click at [494, 72] on div "1 BASICS 2 MATCH 3 SUBMIT SAVE BASICS Resume, contact information, work history…" at bounding box center [279, 163] width 559 height 226
click at [429, 252] on button "Next" at bounding box center [413, 259] width 49 height 15
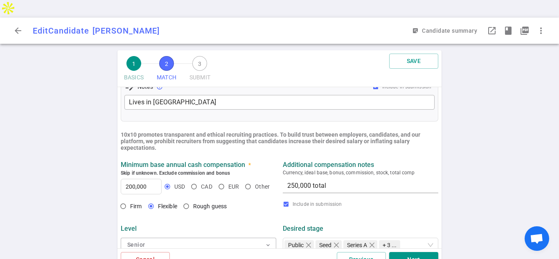
scroll to position [431, 0]
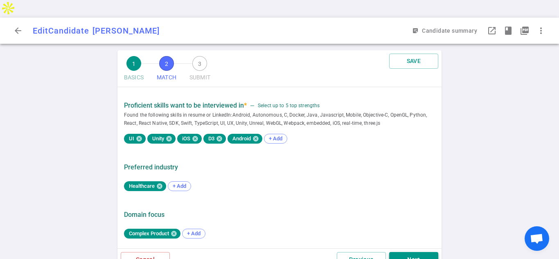
drag, startPoint x: 441, startPoint y: 104, endPoint x: 426, endPoint y: 239, distance: 136.7
click at [462, 241] on div "1 BASICS 2 MATCH 3 SUBMIT SAVE MATCH Work authorization, compensation, location…" at bounding box center [279, 163] width 559 height 226
click at [422, 252] on button "Next" at bounding box center [413, 259] width 49 height 15
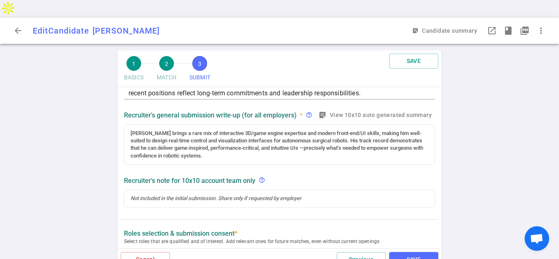
scroll to position [188, 0]
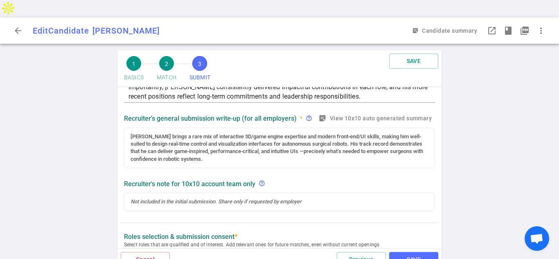
click at [441, 153] on div "SUBMIT Roles and jobs applying, recruiter submission note, recruiter's email, l…" at bounding box center [279, 167] width 324 height 161
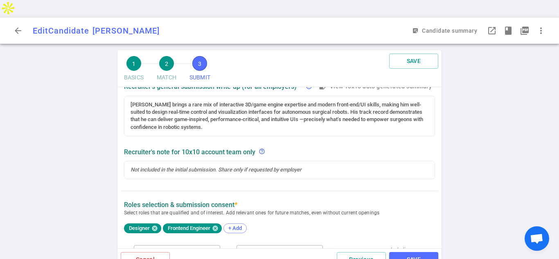
scroll to position [204, 0]
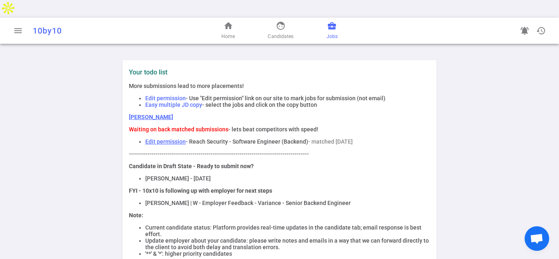
click at [331, 21] on span "business_center" at bounding box center [332, 26] width 10 height 10
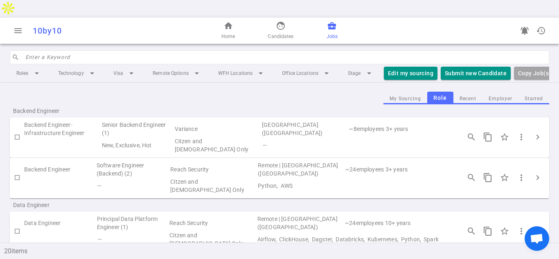
click at [159, 158] on div "Backend Engineer Software Engineer (Backend) (2) Reach Security Remote | Sunnyv…" at bounding box center [279, 178] width 539 height 41
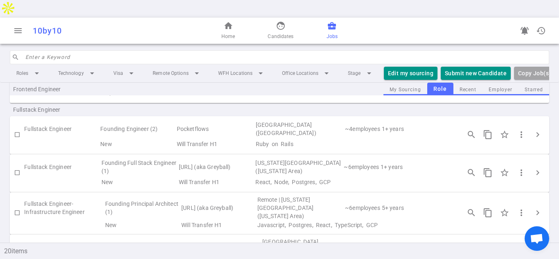
click at [151, 176] on td "New" at bounding box center [139, 181] width 77 height 11
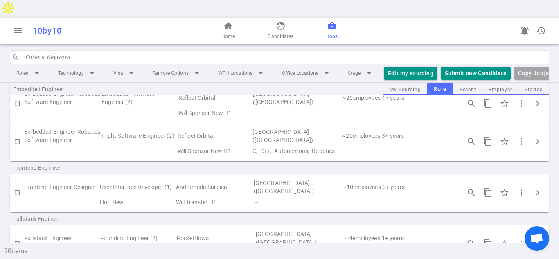
scroll to position [258, 0]
click at [152, 178] on td "User Interface Developer (1)" at bounding box center [137, 187] width 76 height 19
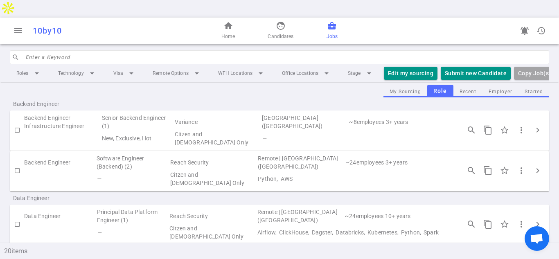
scroll to position [0, 0]
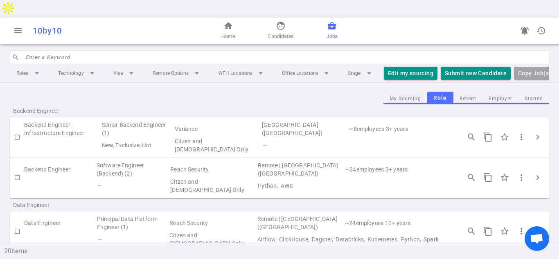
click at [145, 161] on td "Software Engineer (Backend) (2)" at bounding box center [133, 169] width 74 height 16
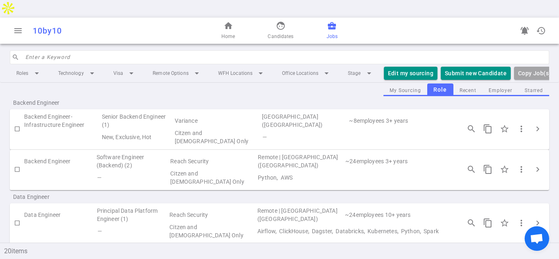
scroll to position [7, 0]
click at [539, 166] on span "chevron_right" at bounding box center [538, 171] width 10 height 10
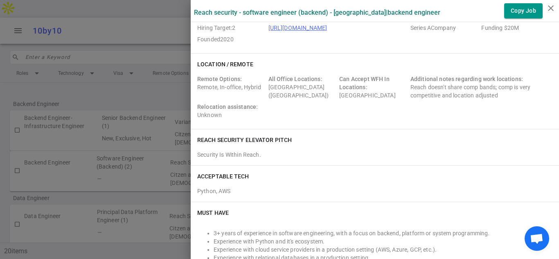
scroll to position [0, 0]
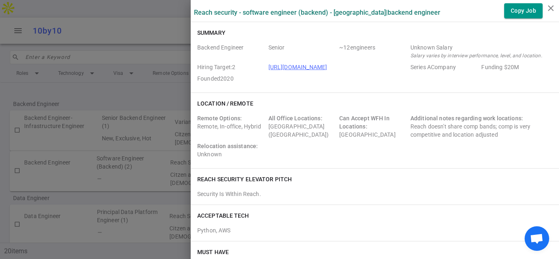
click at [353, 172] on div "Reach Security elevator pitch Security Is Within Reach." at bounding box center [375, 187] width 368 height 36
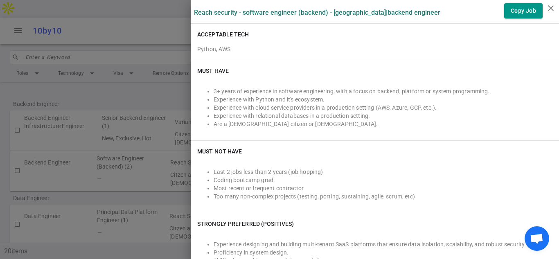
scroll to position [181, 0]
